Goal: Navigation & Orientation: Understand site structure

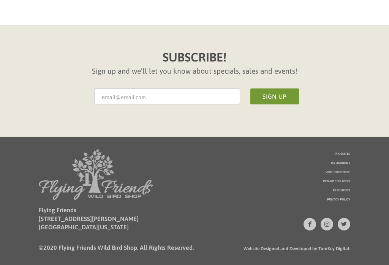
scroll to position [1472, 0]
click at [340, 174] on span "Visit Our Store" at bounding box center [338, 172] width 25 height 3
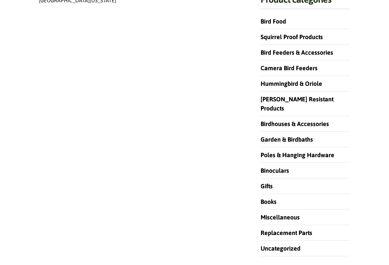
scroll to position [159, 0]
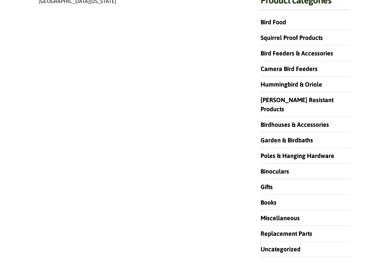
click at [282, 215] on link "Miscellaneous" at bounding box center [280, 218] width 39 height 7
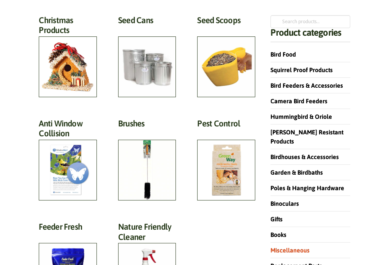
scroll to position [91, 0]
click at [305, 185] on link "Poles & Hanging Hardware" at bounding box center [308, 188] width 74 height 7
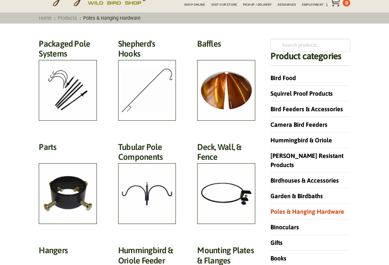
scroll to position [67, 0]
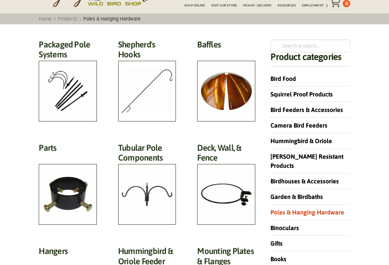
click at [292, 194] on link "Garden & Birdbaths" at bounding box center [297, 197] width 52 height 7
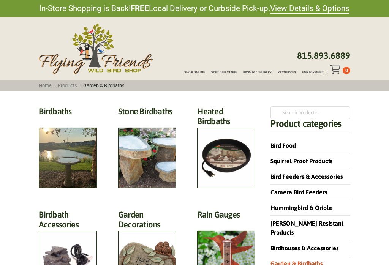
click at [292, 207] on link "Hummingbird & Oriole" at bounding box center [302, 208] width 62 height 7
click at [313, 164] on link "Squirrel Proof Products" at bounding box center [302, 161] width 62 height 7
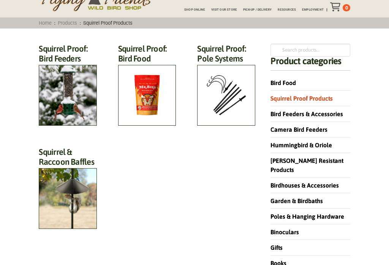
scroll to position [63, 0]
click at [297, 116] on link "Bird Feeders & Accessories" at bounding box center [307, 114] width 73 height 7
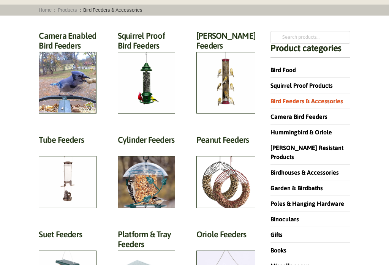
scroll to position [75, 0]
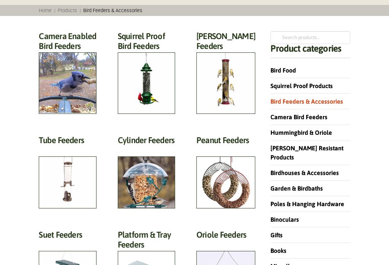
click at [302, 117] on link "Camera Bird Feeders" at bounding box center [299, 117] width 57 height 7
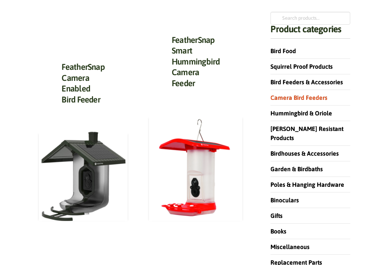
scroll to position [95, 0]
click at [306, 131] on link "[PERSON_NAME] Resistant Products" at bounding box center [307, 134] width 73 height 16
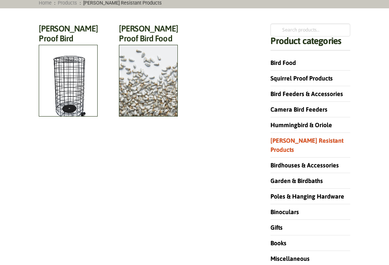
scroll to position [83, 0]
click at [310, 162] on link "Birdhouses & Accessories" at bounding box center [305, 165] width 68 height 7
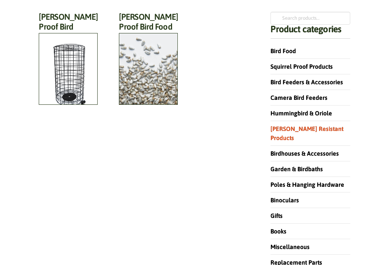
click at [293, 197] on link "Binoculars" at bounding box center [285, 200] width 29 height 7
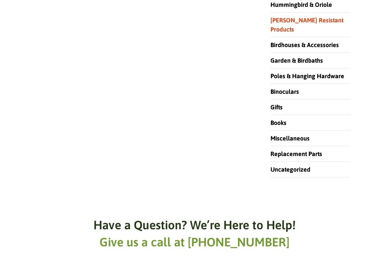
scroll to position [203, 0]
click at [289, 151] on link "Replacement Parts" at bounding box center [297, 154] width 52 height 7
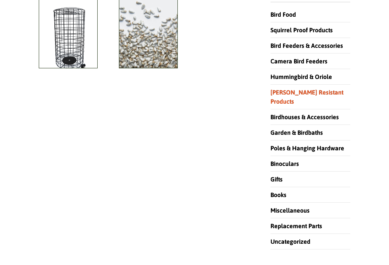
scroll to position [132, 0]
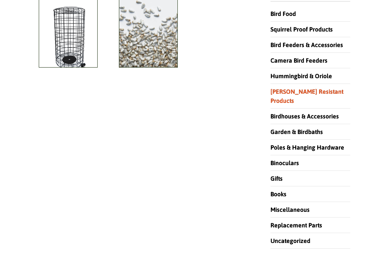
click at [294, 238] on link "Uncategorized" at bounding box center [291, 241] width 40 height 7
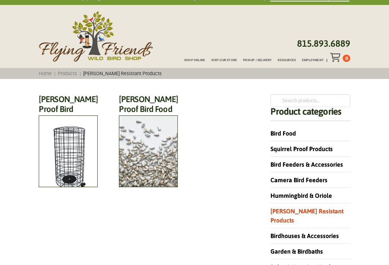
scroll to position [0, 0]
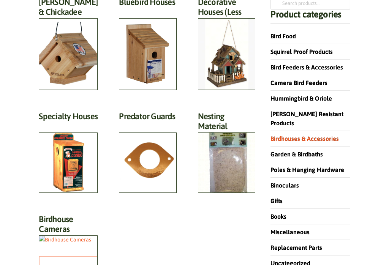
scroll to position [110, 0]
click at [149, 126] on h2 "Predator Guards (7)" at bounding box center [147, 118] width 57 height 14
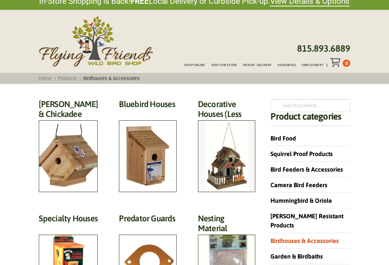
scroll to position [0, 0]
